Goal: Navigation & Orientation: Go to known website

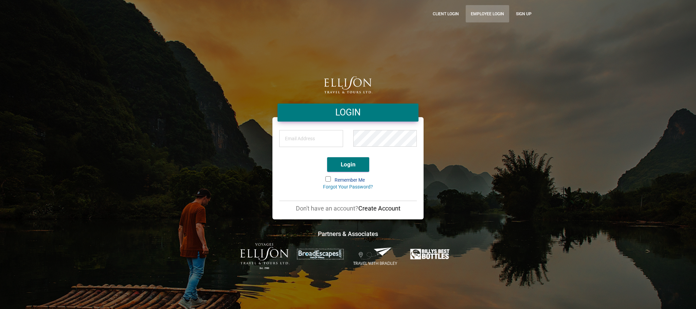
click at [492, 15] on link "Employee Login" at bounding box center [487, 13] width 43 height 17
